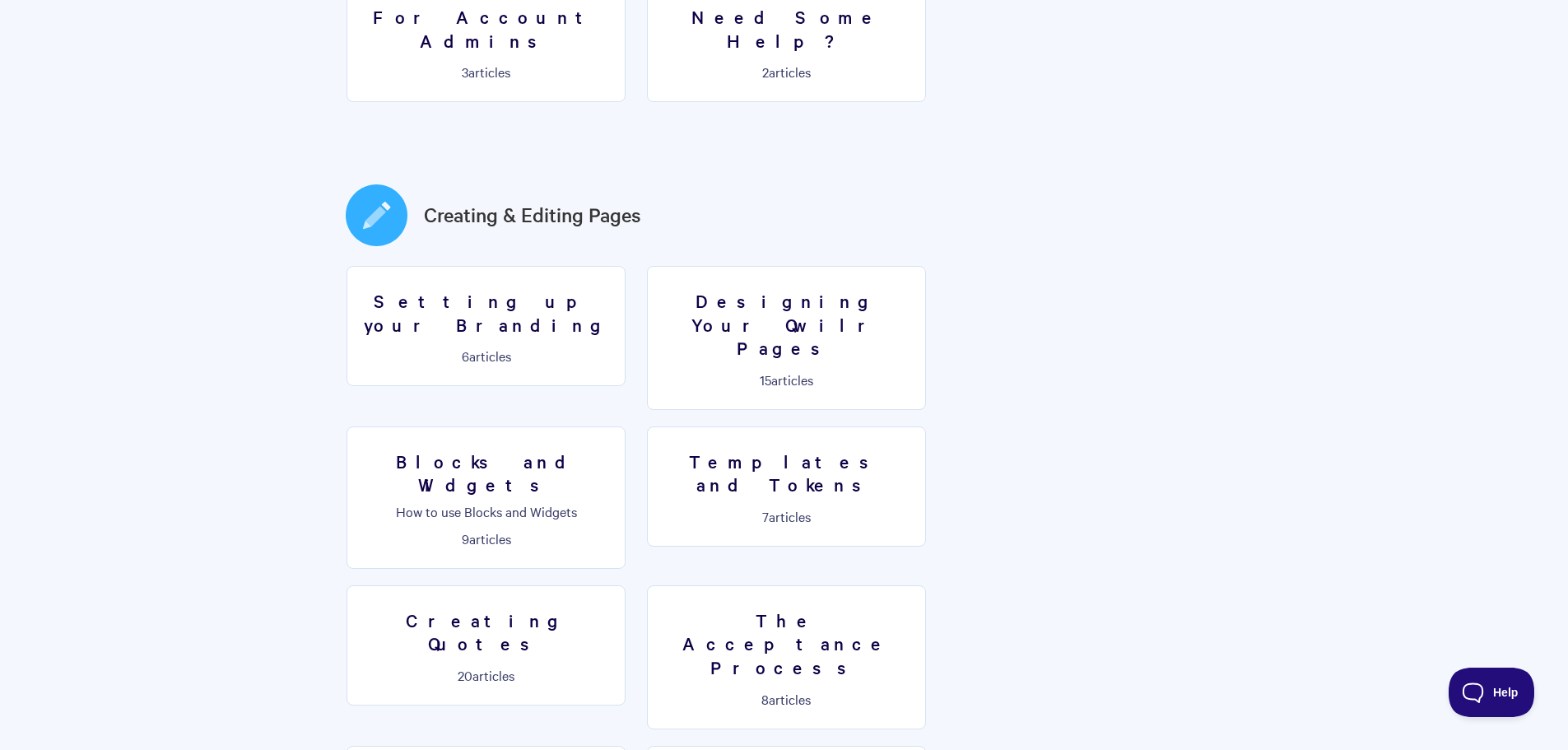
scroll to position [719, 0]
click at [615, 505] on p "How to use Blocks and Widgets" at bounding box center [486, 513] width 257 height 14
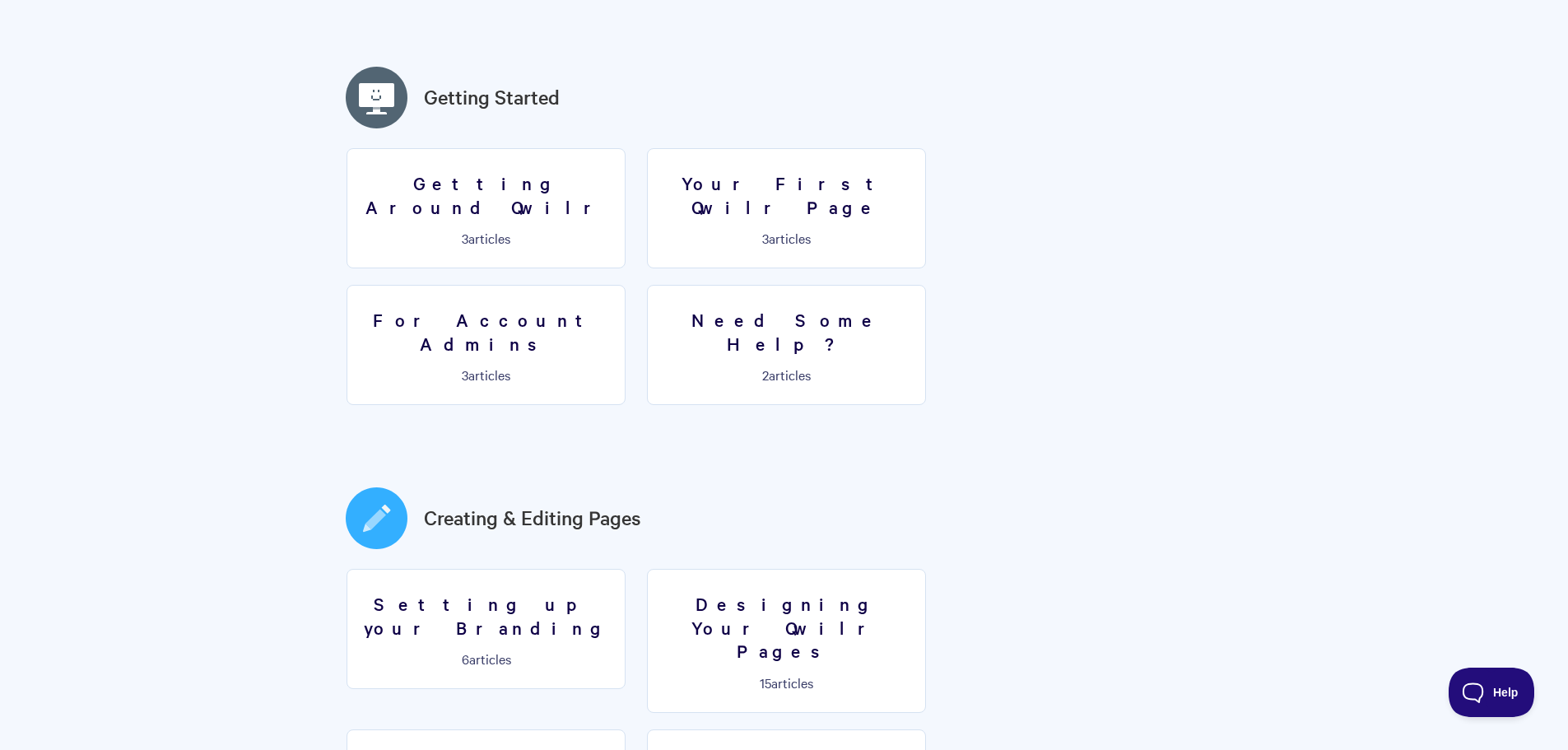
scroll to position [637, 0]
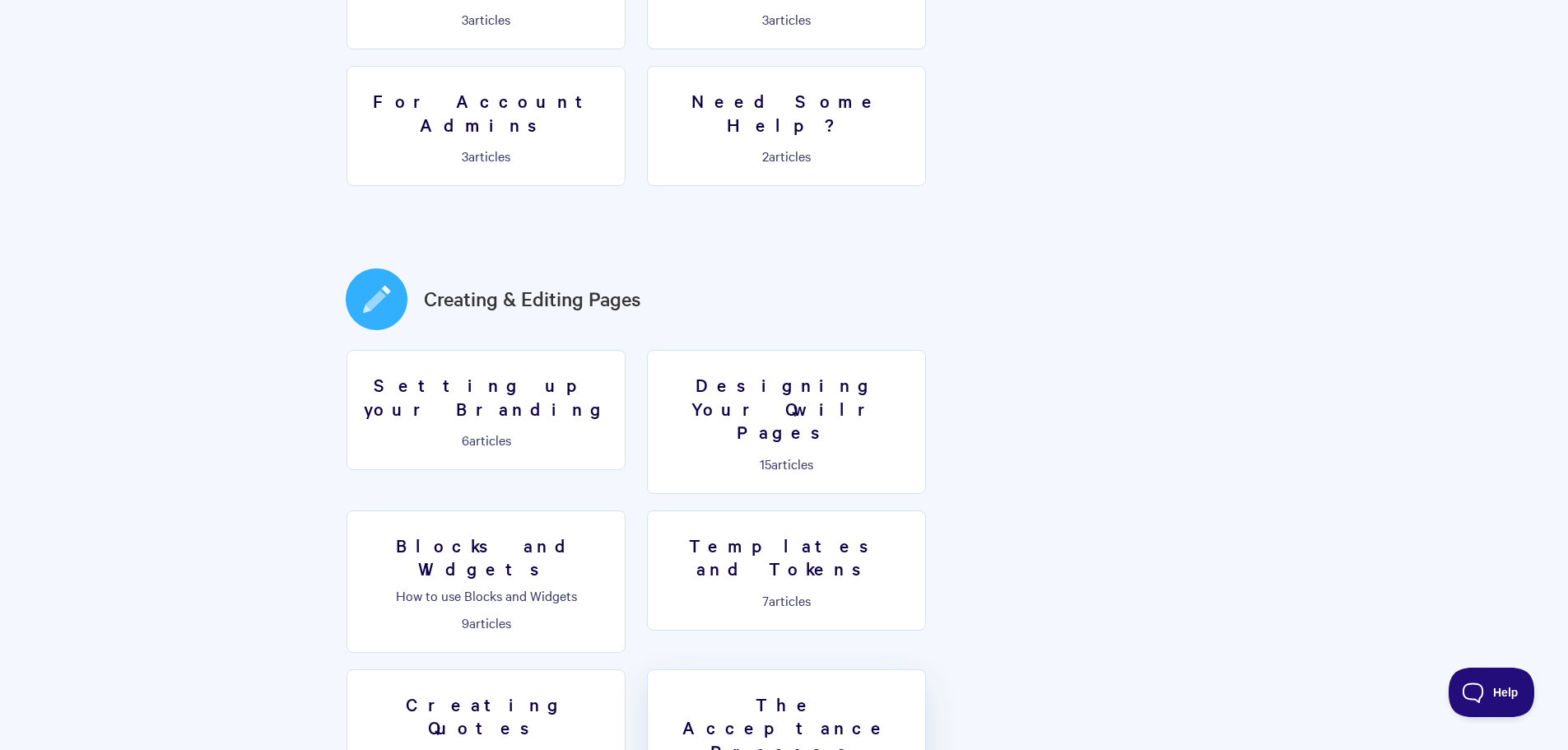
click at [915, 692] on h3 "The Acceptance Process" at bounding box center [786, 727] width 257 height 71
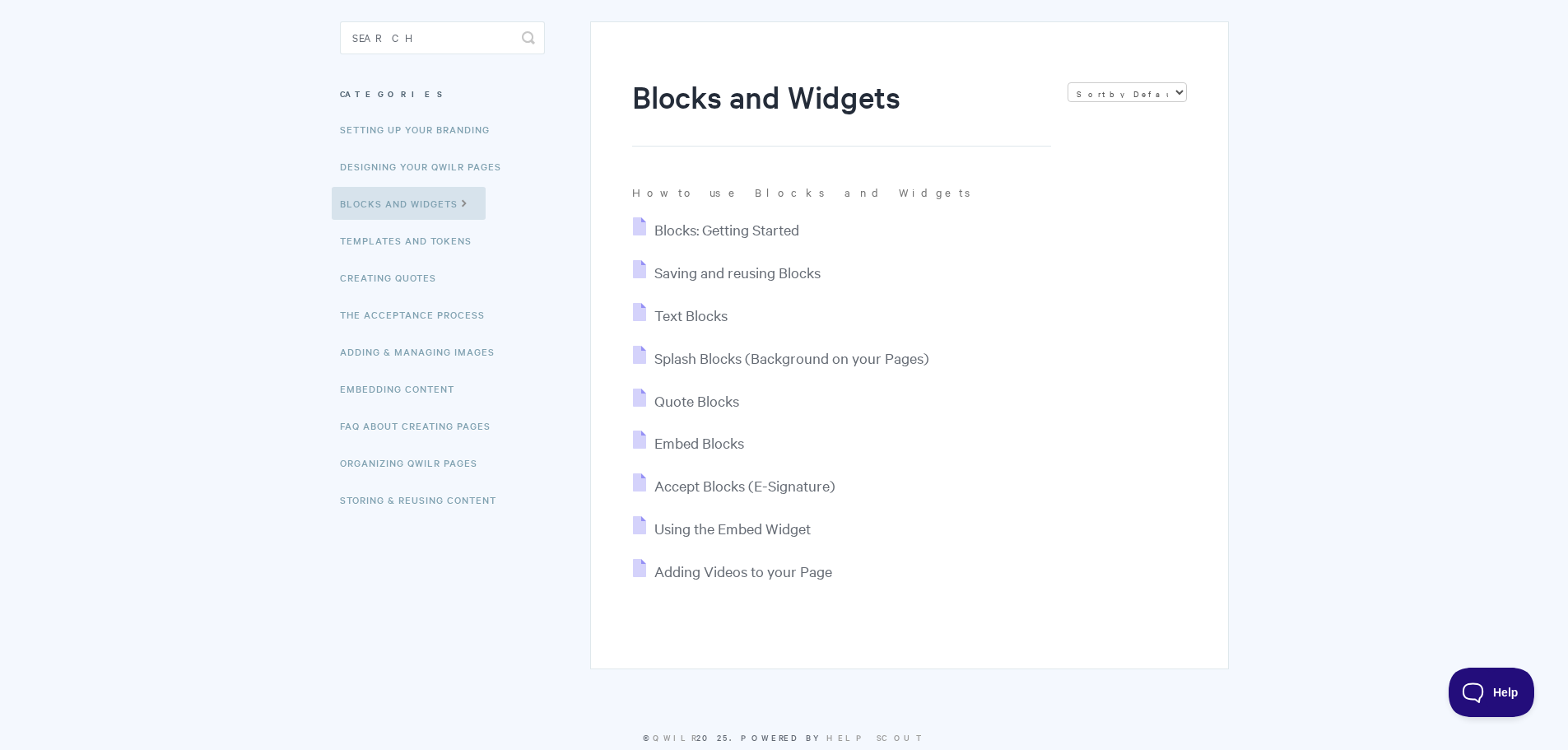
scroll to position [178, 0]
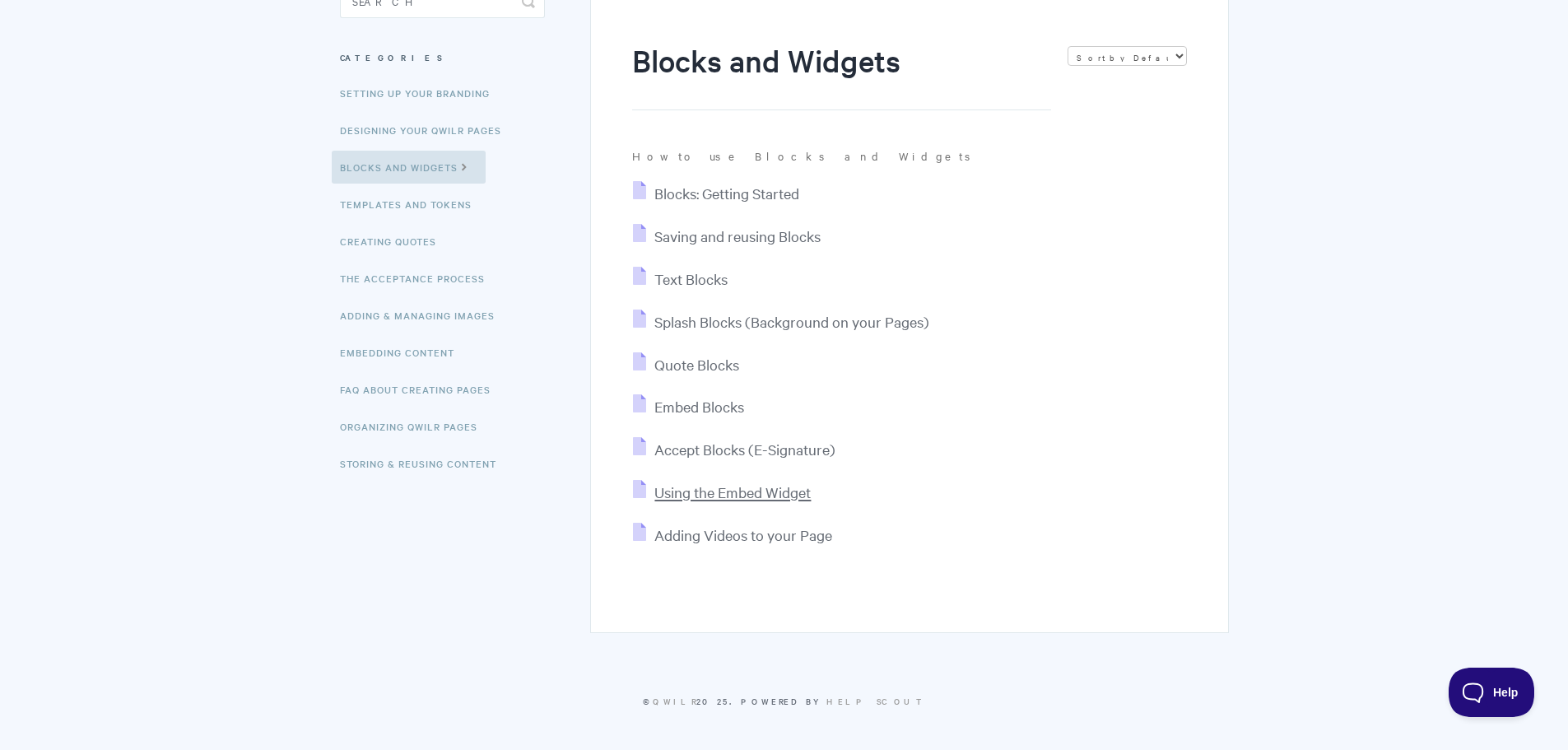
click at [740, 492] on span "Using the Embed Widget" at bounding box center [732, 491] width 157 height 19
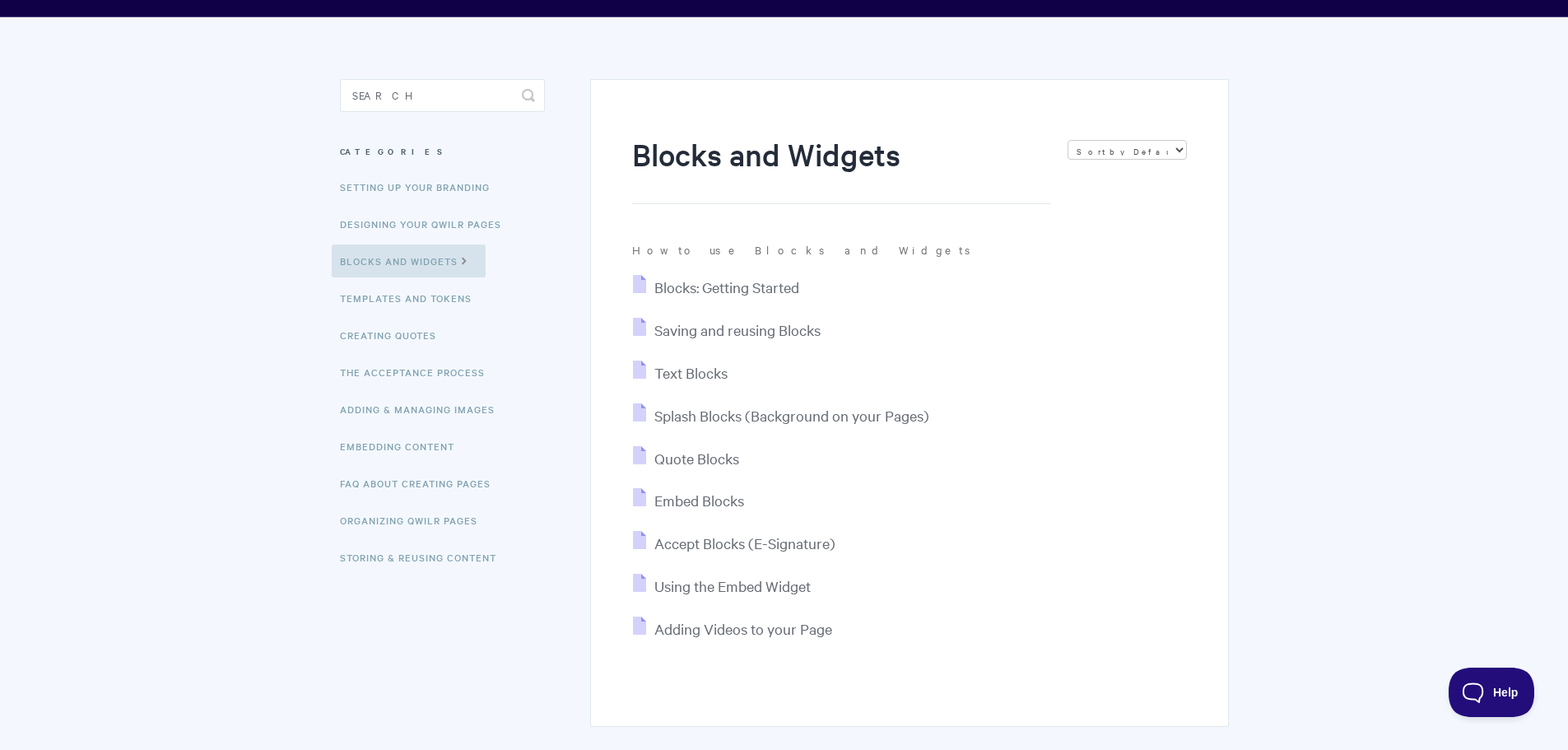
scroll to position [0, 0]
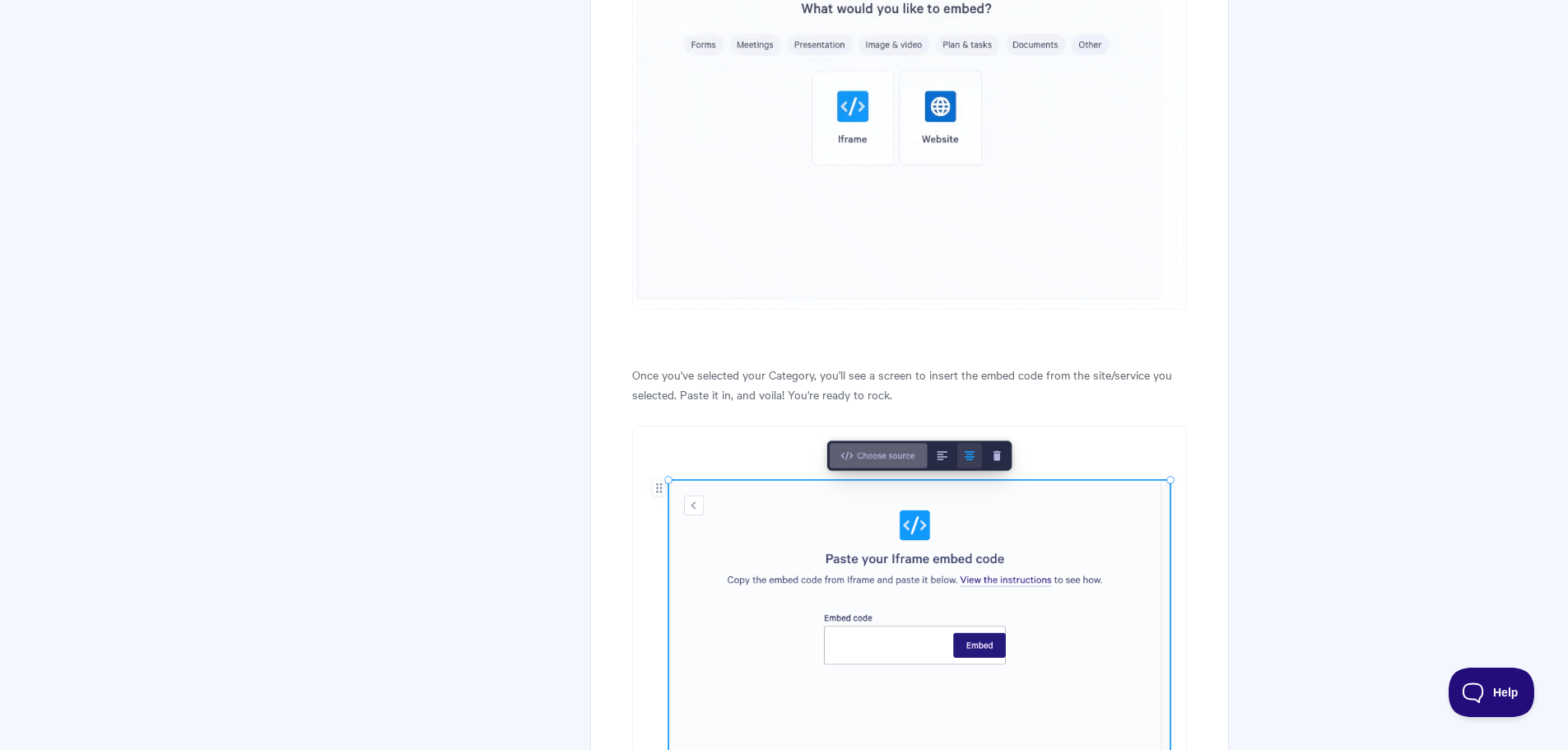
scroll to position [1460, 0]
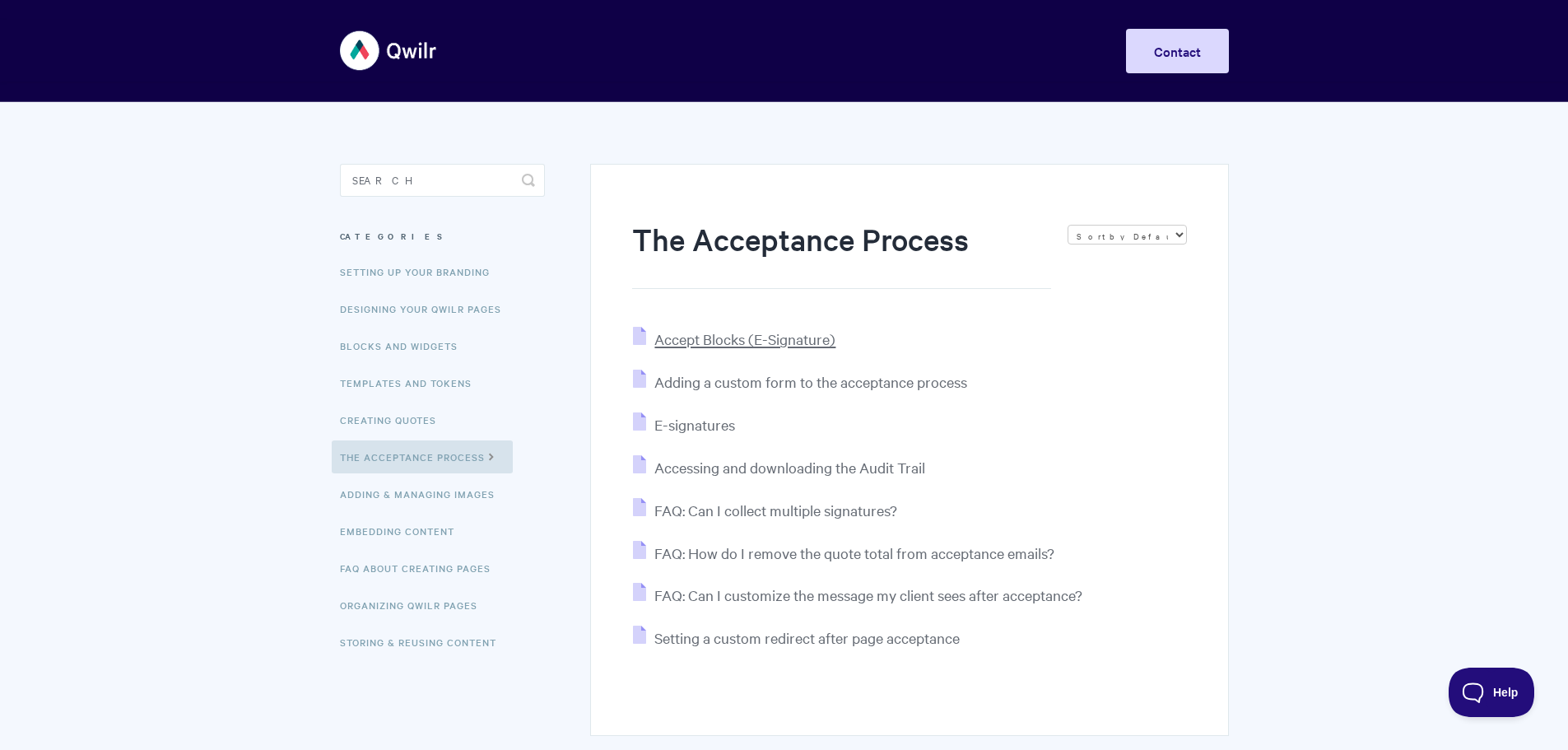
click at [712, 337] on span "Accept Blocks (E-Signature)" at bounding box center [745, 338] width 181 height 19
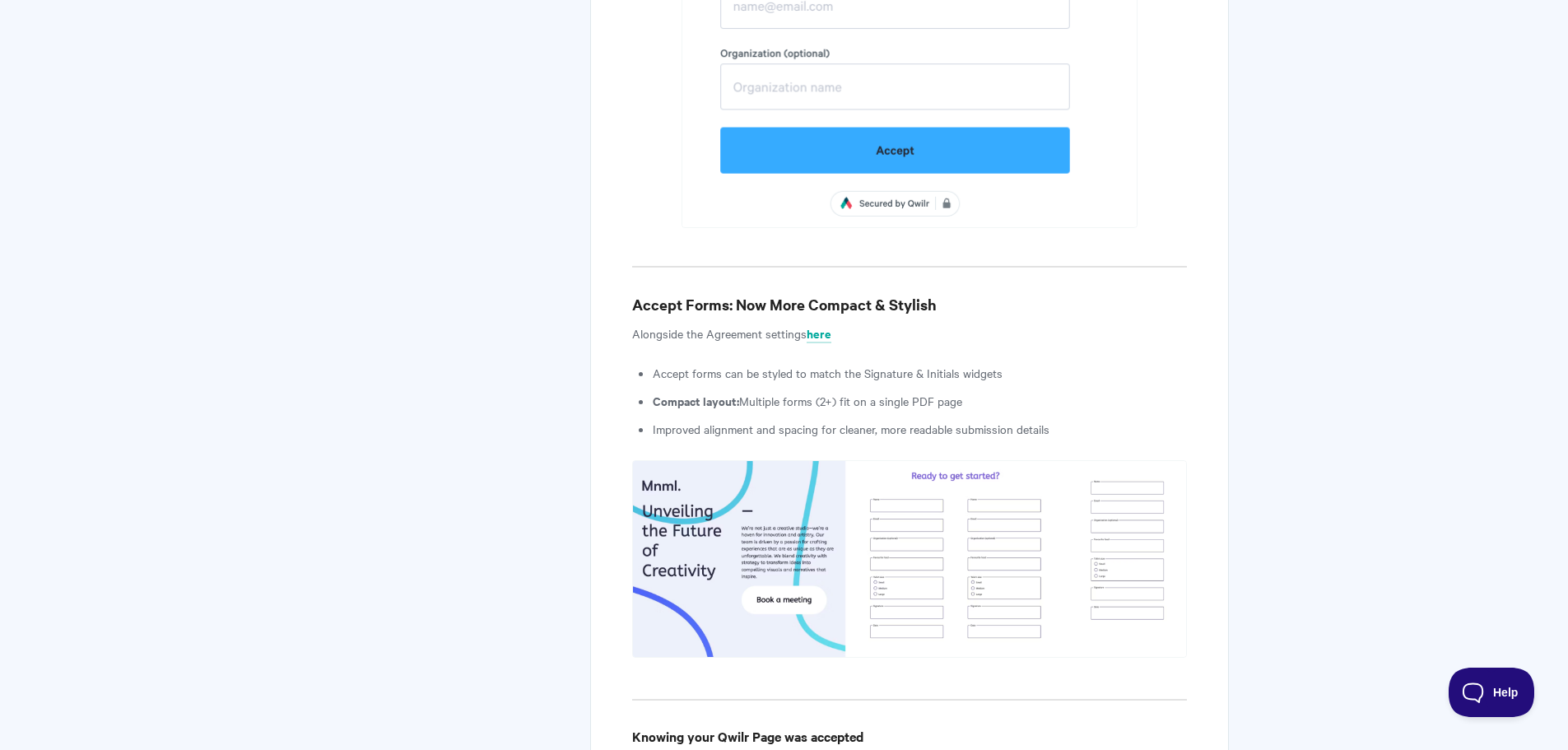
scroll to position [9216, 0]
